Goal: Find specific page/section: Find specific page/section

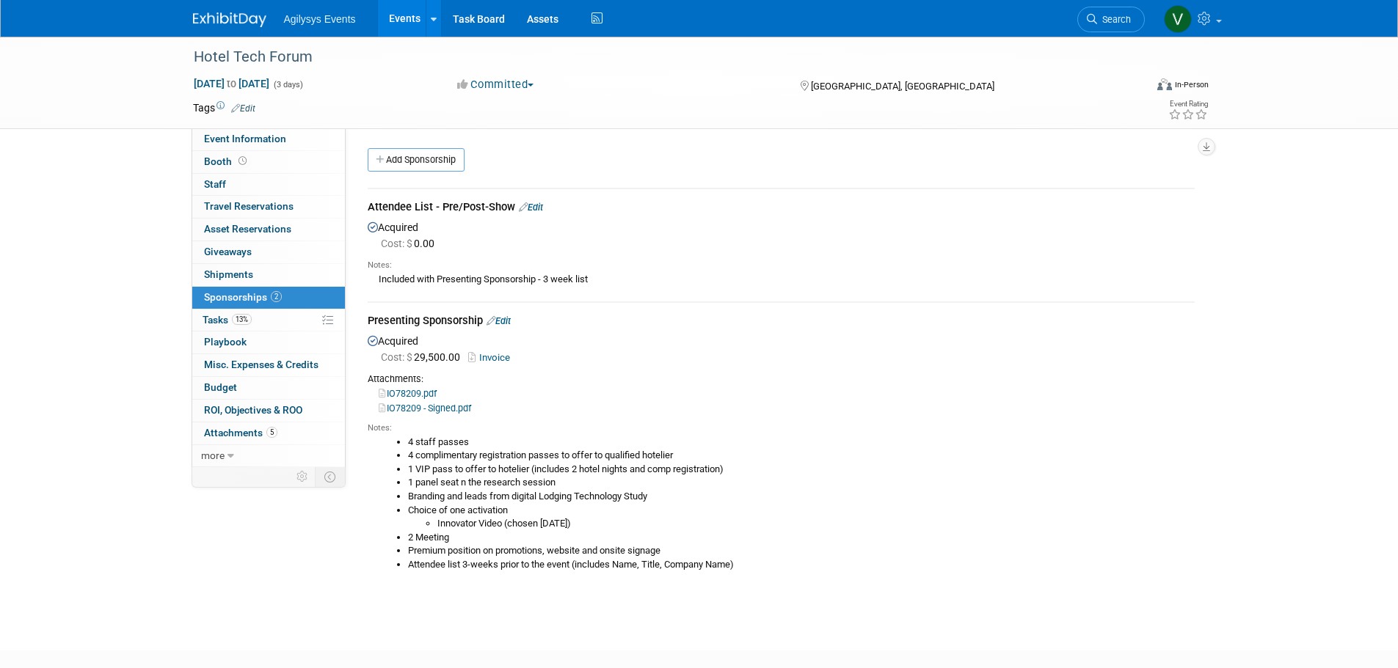
click at [125, 271] on div "Hotel Tech Forum Nov 12, 2025 to Nov 14, 2025 (3 days) Nov 12, 2025 to Nov 14, …" at bounding box center [699, 331] width 1398 height 588
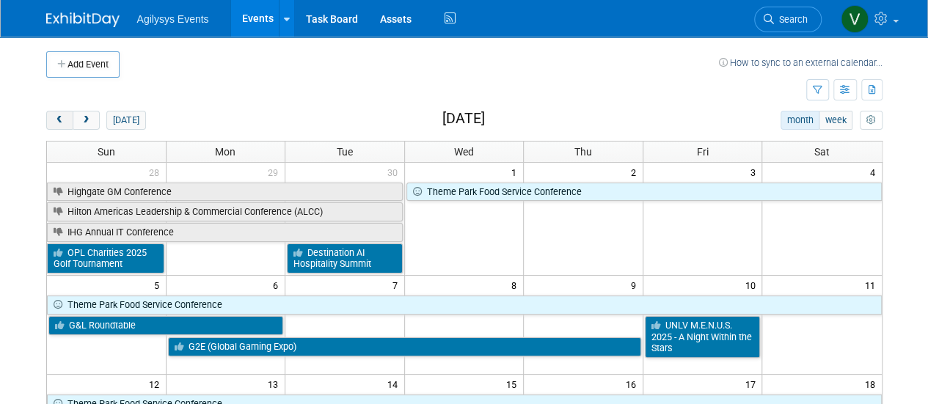
click at [59, 121] on span "prev" at bounding box center [59, 121] width 11 height 10
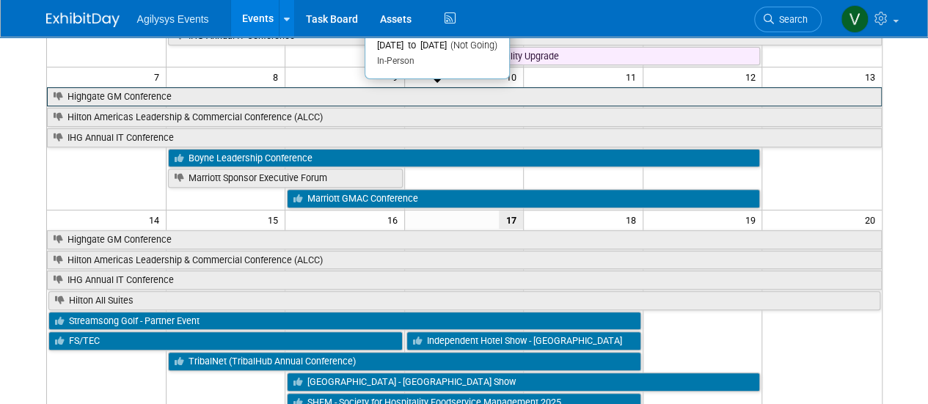
scroll to position [220, 0]
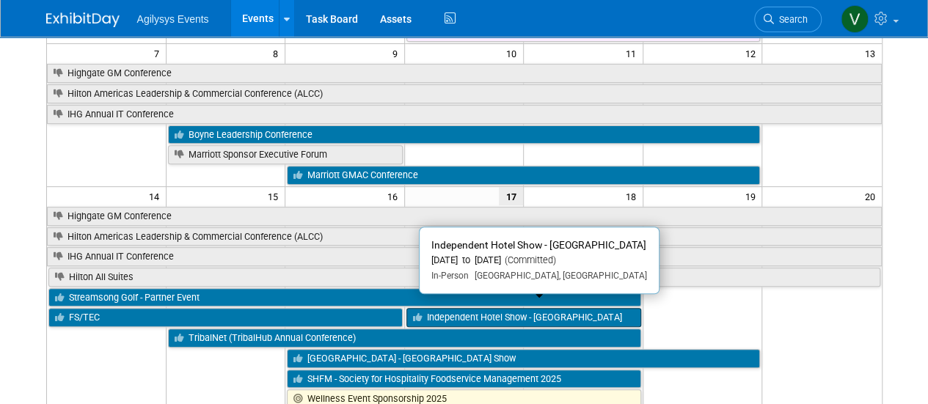
click at [499, 308] on link "Independent Hotel Show - [GEOGRAPHIC_DATA]" at bounding box center [523, 317] width 235 height 19
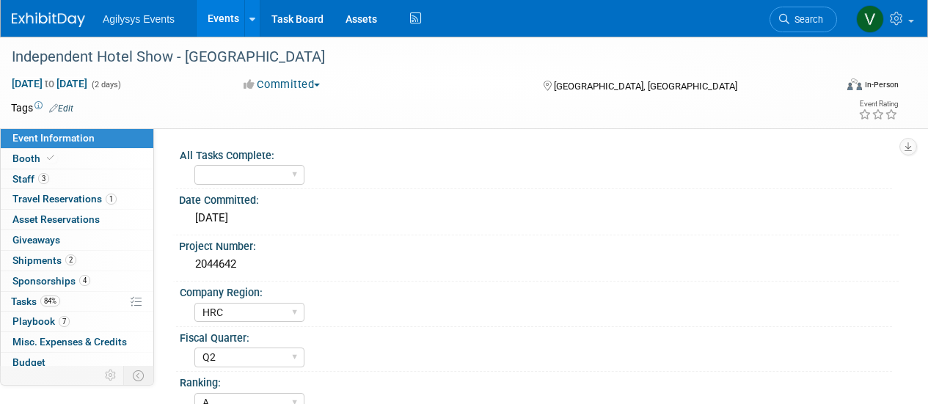
select select "HRC"
select select "Q2"
select select "A"
select select "Yes"
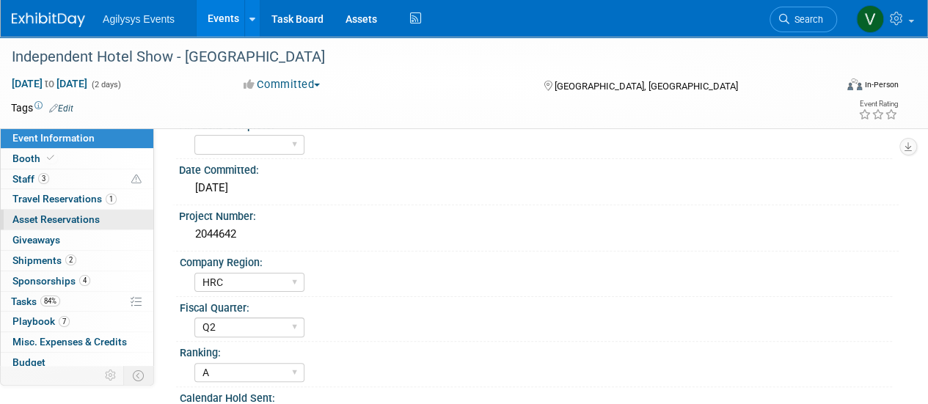
scroll to position [73, 0]
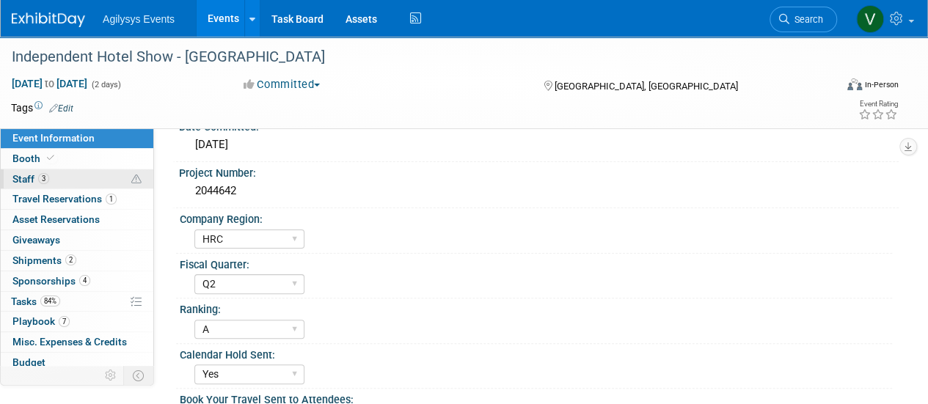
click at [45, 182] on span "3" at bounding box center [43, 178] width 11 height 11
